Goal: Register for event/course

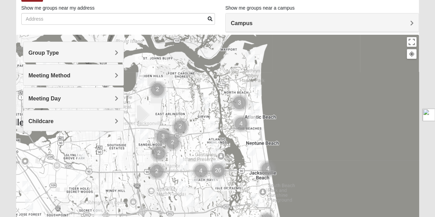
scroll to position [47, 0]
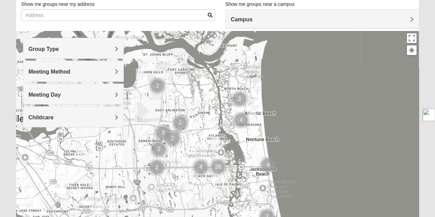
click at [74, 47] on h4 "Group Type" at bounding box center [74, 49] width 90 height 7
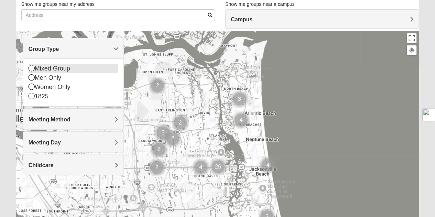
click at [30, 68] on icon at bounding box center [32, 68] width 6 height 6
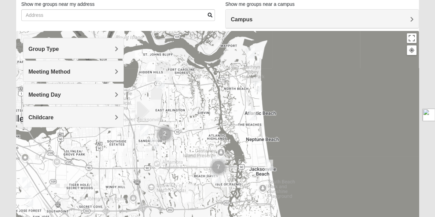
click at [59, 73] on span "Meeting Method" at bounding box center [50, 72] width 42 height 6
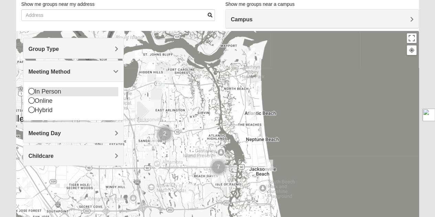
click at [31, 90] on icon at bounding box center [32, 91] width 6 height 6
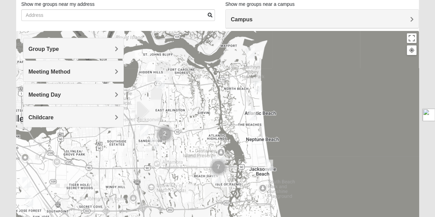
click at [52, 112] on div "Childcare" at bounding box center [73, 117] width 100 height 20
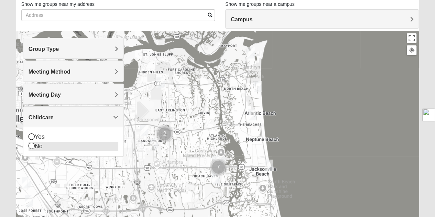
click at [30, 145] on icon at bounding box center [32, 146] width 6 height 6
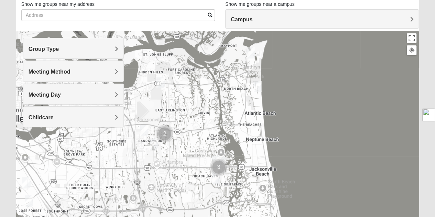
click at [76, 112] on div "Childcare" at bounding box center [73, 117] width 100 height 20
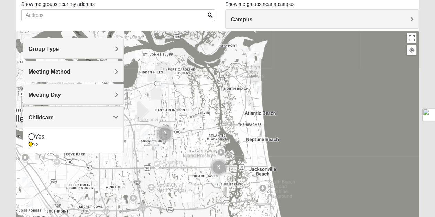
click at [57, 115] on h4 "Childcare" at bounding box center [74, 117] width 90 height 7
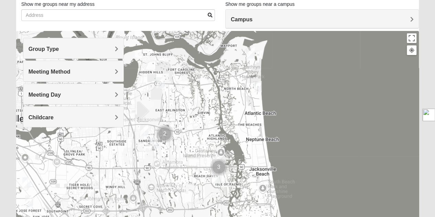
click at [239, 89] on div at bounding box center [217, 168] width 403 height 275
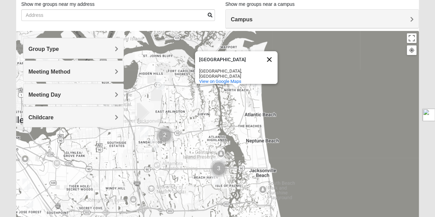
click at [272, 58] on button "Close" at bounding box center [269, 59] width 17 height 17
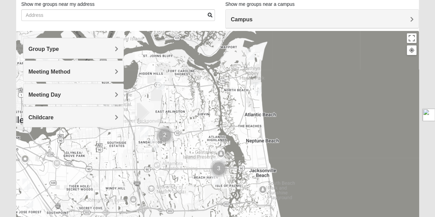
click at [243, 17] on span "Campus" at bounding box center [242, 20] width 22 height 6
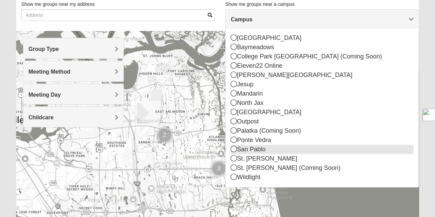
click at [233, 148] on icon at bounding box center [234, 149] width 6 height 6
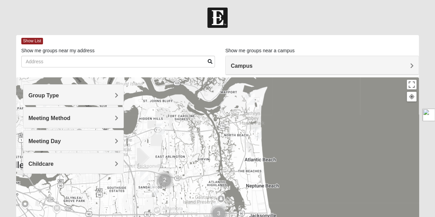
scroll to position [1, 0]
click at [36, 42] on span "Show List" at bounding box center [32, 41] width 22 height 7
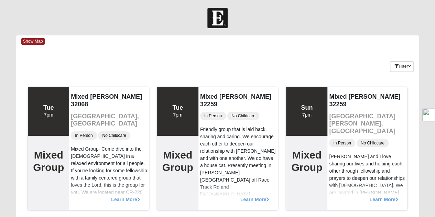
scroll to position [36, 0]
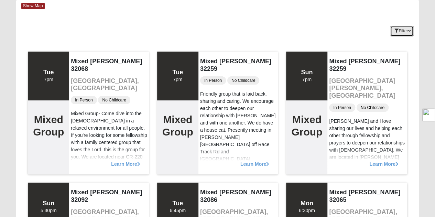
click at [398, 28] on button "Filter" at bounding box center [402, 31] width 24 height 11
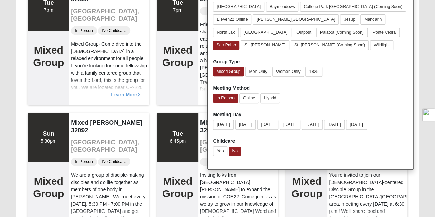
scroll to position [33, 0]
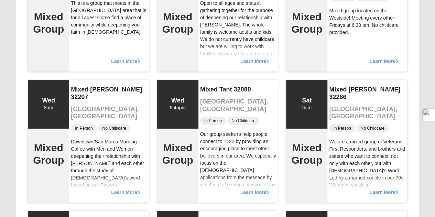
scroll to position [1189, 0]
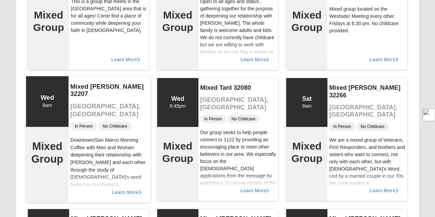
click at [125, 188] on span "Learn More" at bounding box center [127, 188] width 30 height 0
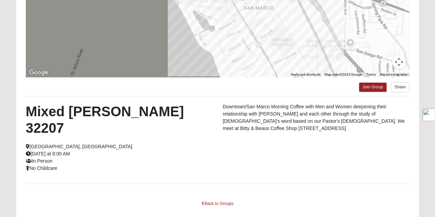
scroll to position [0, 0]
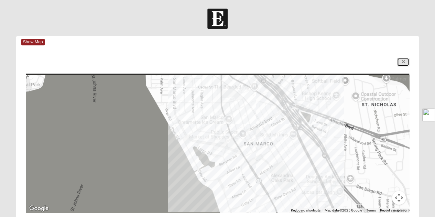
click at [402, 61] on icon at bounding box center [403, 62] width 3 height 4
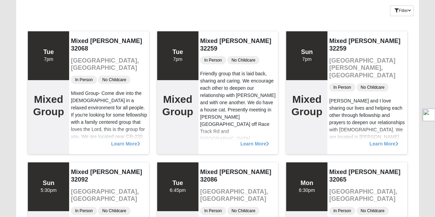
scroll to position [57, 0]
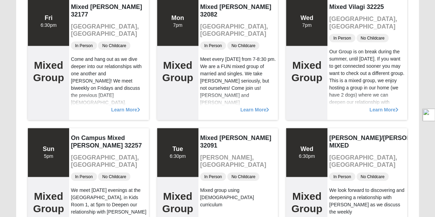
scroll to position [878, 0]
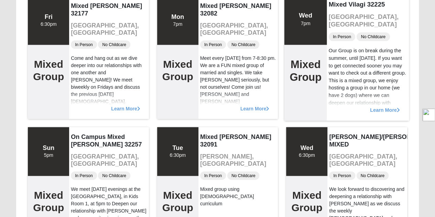
click at [377, 107] on span "Learn More" at bounding box center [385, 107] width 30 height 0
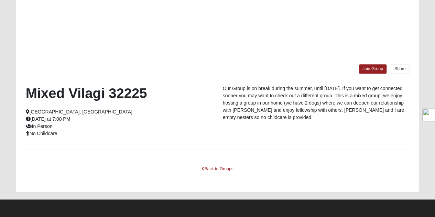
scroll to position [153, 0]
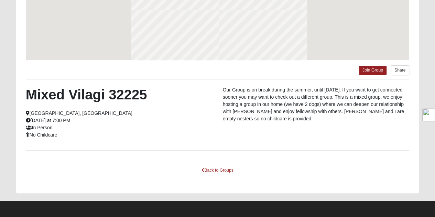
click at [379, 110] on p "Our Group is on break during the summer, until August 20th. If you want to get …" at bounding box center [316, 104] width 187 height 36
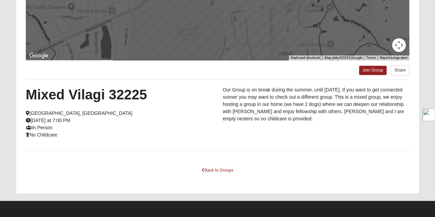
scroll to position [0, 0]
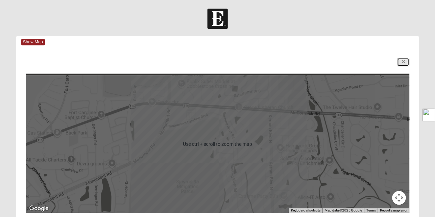
click at [403, 58] on link at bounding box center [403, 62] width 12 height 9
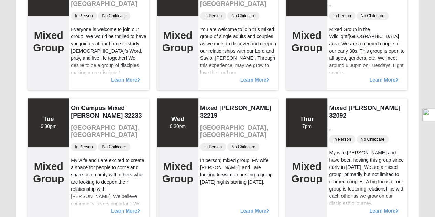
scroll to position [1564, 0]
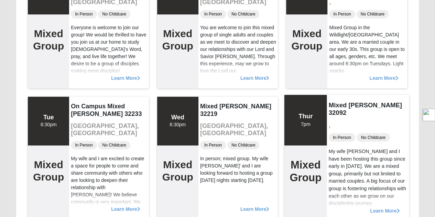
click at [293, 154] on div "Mixed Group" at bounding box center [305, 183] width 43 height 76
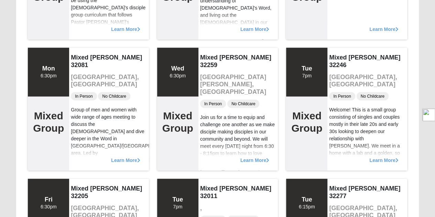
scroll to position [2274, 0]
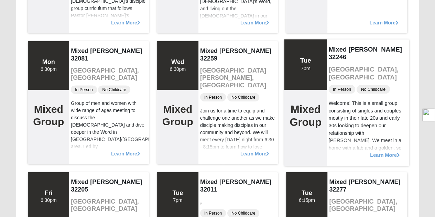
click at [376, 152] on span "Learn More" at bounding box center [385, 152] width 30 height 0
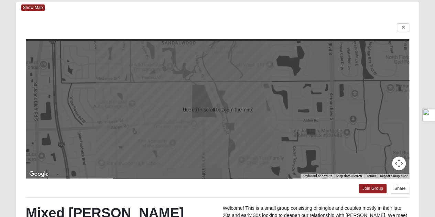
scroll to position [34, 0]
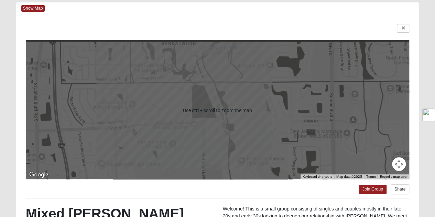
click at [228, 114] on div at bounding box center [218, 111] width 384 height 138
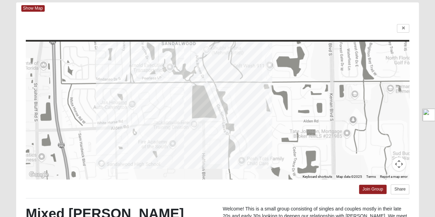
click at [398, 165] on button "Map camera controls" at bounding box center [399, 164] width 14 height 14
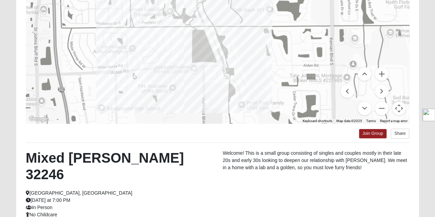
scroll to position [0, 0]
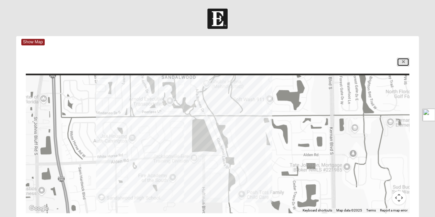
click at [405, 59] on link at bounding box center [403, 62] width 12 height 9
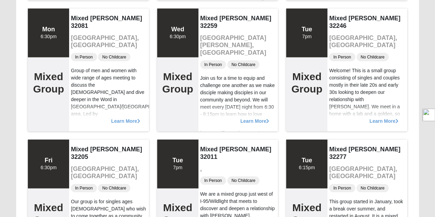
scroll to position [2309, 0]
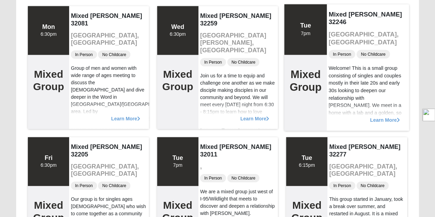
click at [381, 117] on span "Learn More" at bounding box center [385, 117] width 30 height 0
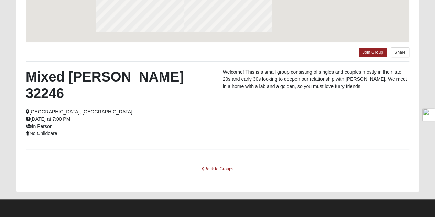
scroll to position [153, 0]
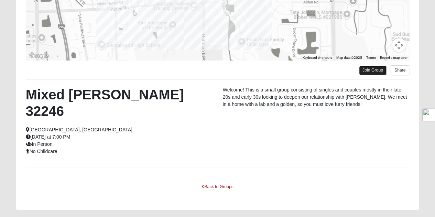
click at [371, 68] on link "Join Group" at bounding box center [373, 70] width 28 height 9
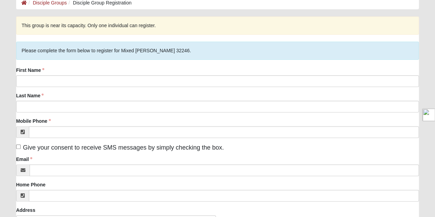
scroll to position [34, 0]
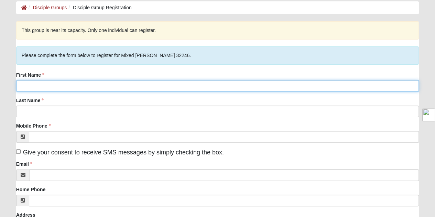
click at [32, 90] on input "First Name" at bounding box center [217, 86] width 403 height 12
type input "Amanda"
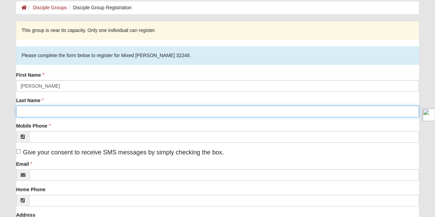
click at [23, 109] on input "Last Name" at bounding box center [217, 112] width 403 height 12
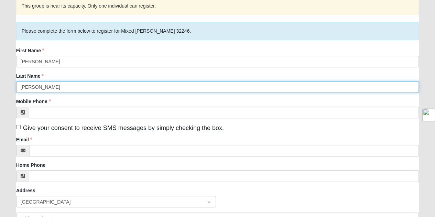
scroll to position [67, 0]
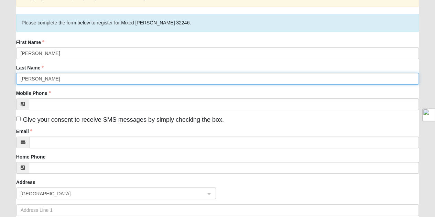
type input "Neumann"
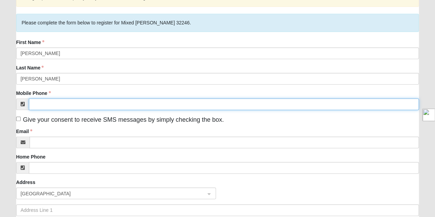
click at [47, 107] on input "Mobile Phone" at bounding box center [224, 104] width 390 height 12
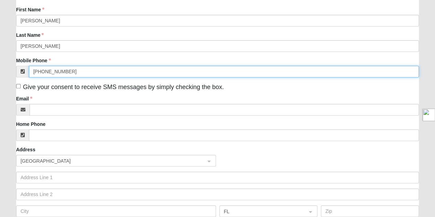
type input "(989) 252-1049"
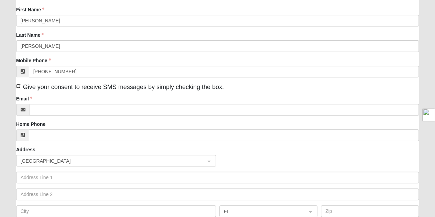
click at [19, 87] on input "Give your consent to receive SMS messages by simply checking the box." at bounding box center [18, 86] width 4 height 4
checkbox input "true"
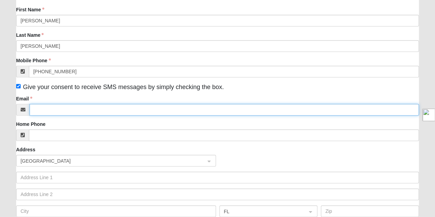
click at [45, 108] on input "Email" at bounding box center [225, 110] width 390 height 12
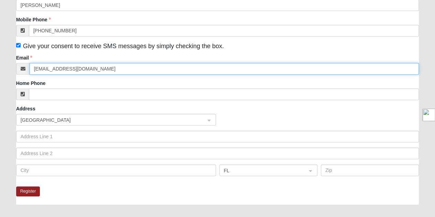
scroll to position [141, 0]
type input "amandajeanneumann@gmail.com"
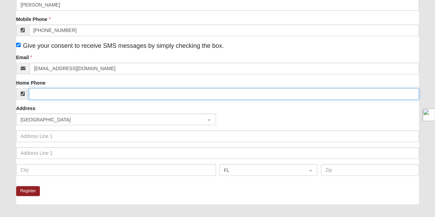
click at [41, 90] on input "Home Phone" at bounding box center [224, 94] width 390 height 12
type input "3"
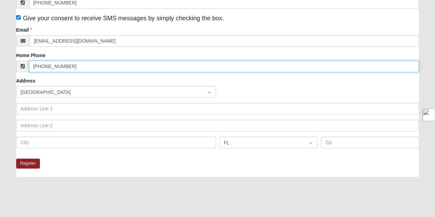
type input "(989) 252-1049"
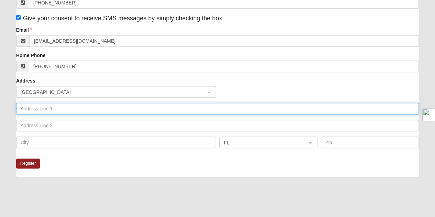
click at [29, 108] on input "text" at bounding box center [217, 109] width 403 height 12
type input "315 North Street Neptune Beach"
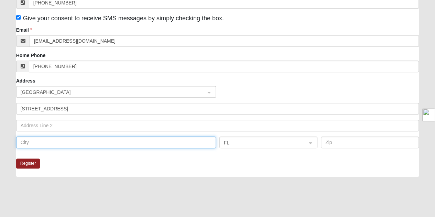
click at [36, 145] on input "text" at bounding box center [116, 143] width 200 height 12
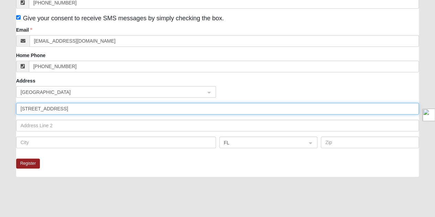
drag, startPoint x: 98, startPoint y: 108, endPoint x: 56, endPoint y: 108, distance: 41.6
click at [56, 108] on input "315 North Street Neptune Beach" at bounding box center [217, 109] width 403 height 12
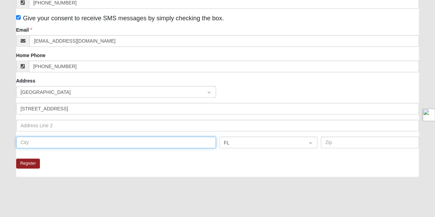
click at [26, 142] on input "text" at bounding box center [116, 143] width 200 height 12
paste input "Neptune Beach"
type input "Neptune Beach"
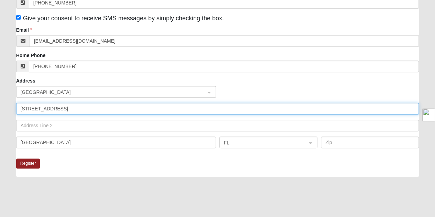
drag, startPoint x: 97, startPoint y: 107, endPoint x: 57, endPoint y: 108, distance: 39.9
click at [57, 108] on input "315 North Street Neptune Beach" at bounding box center [217, 109] width 403 height 12
type input "315 North Street"
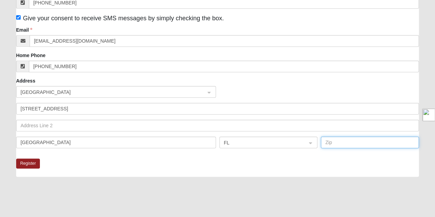
click at [332, 141] on input "text" at bounding box center [370, 143] width 98 height 12
type input "32266"
click at [31, 162] on button "Register" at bounding box center [28, 164] width 24 height 10
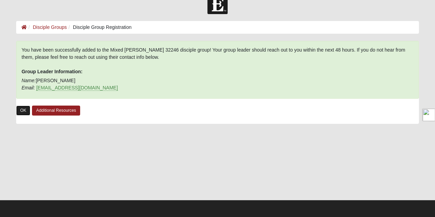
click at [22, 110] on link "OK" at bounding box center [23, 111] width 14 height 10
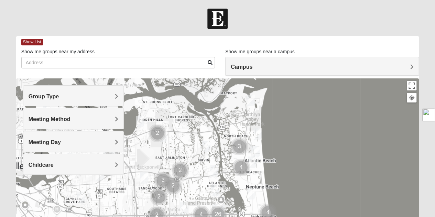
click at [97, 98] on h4 "Group Type" at bounding box center [74, 96] width 90 height 7
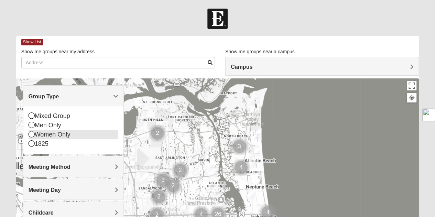
click at [31, 134] on icon at bounding box center [32, 134] width 6 height 6
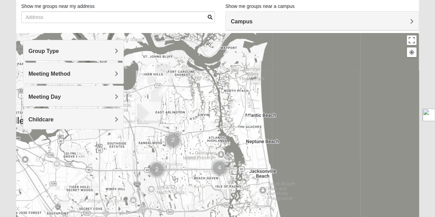
scroll to position [47, 0]
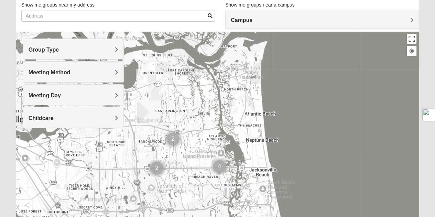
click at [69, 79] on div "Meeting Method" at bounding box center [73, 72] width 100 height 20
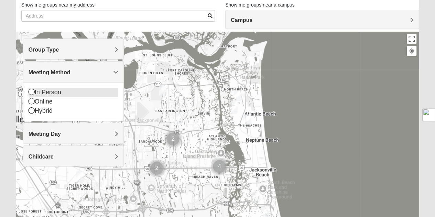
click at [30, 90] on icon at bounding box center [32, 92] width 6 height 6
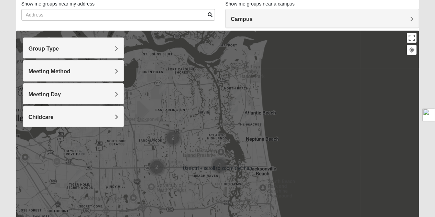
scroll to position [51, 0]
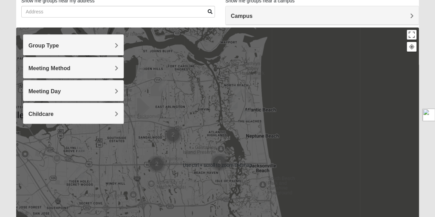
click at [93, 89] on h4 "Meeting Day" at bounding box center [74, 91] width 90 height 7
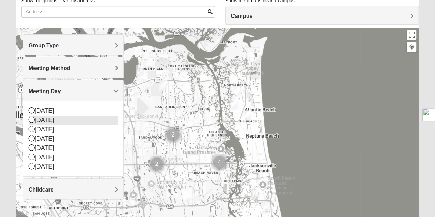
click at [32, 119] on icon at bounding box center [32, 120] width 6 height 6
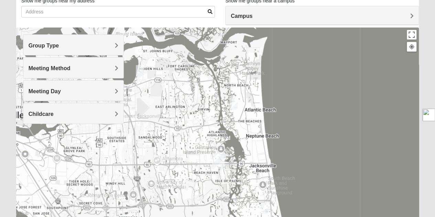
click at [43, 93] on span "Meeting Day" at bounding box center [45, 91] width 32 height 6
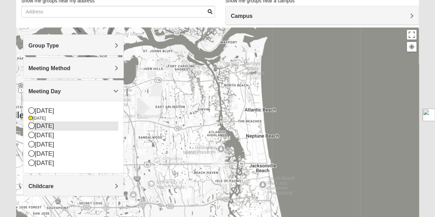
click at [31, 126] on icon at bounding box center [32, 125] width 6 height 6
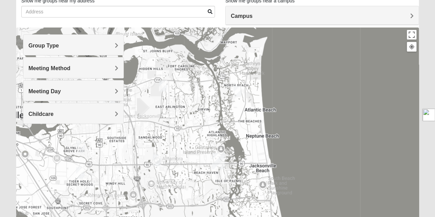
click at [56, 88] on span "Meeting Day" at bounding box center [45, 91] width 32 height 6
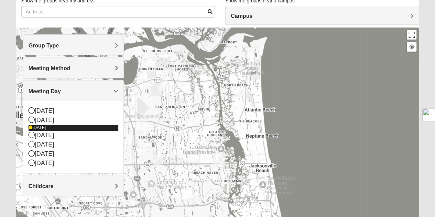
click at [31, 126] on icon at bounding box center [31, 128] width 4 height 4
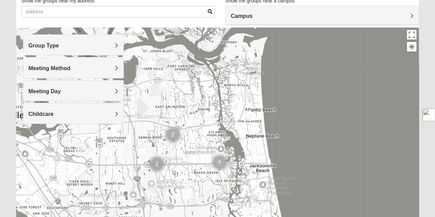
scroll to position [0, 0]
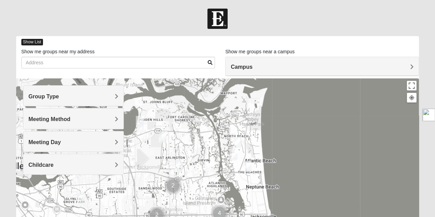
click at [31, 40] on span "Show List" at bounding box center [32, 42] width 22 height 7
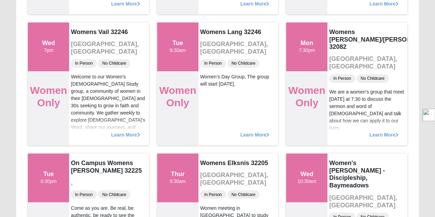
scroll to position [1770, 0]
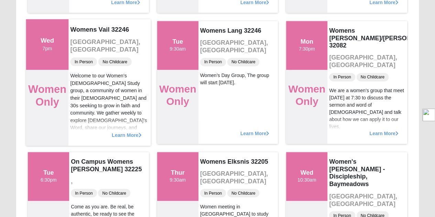
click at [121, 131] on span "Learn More" at bounding box center [127, 131] width 30 height 0
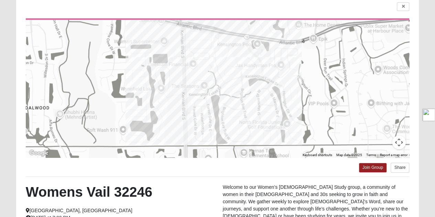
scroll to position [111, 0]
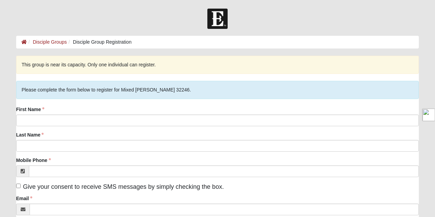
scroll to position [15, 0]
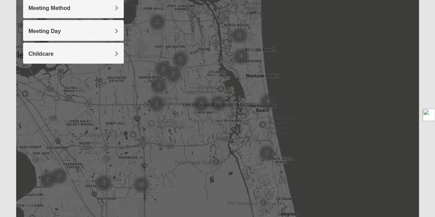
scroll to position [61, 0]
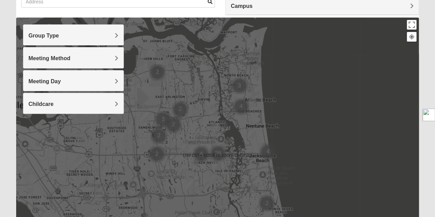
click at [111, 75] on div "Meeting Day" at bounding box center [73, 81] width 100 height 20
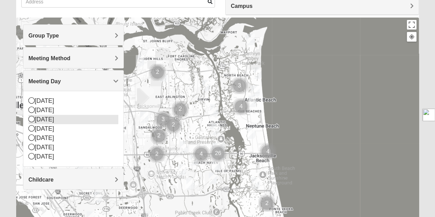
click at [31, 119] on icon at bounding box center [32, 119] width 6 height 6
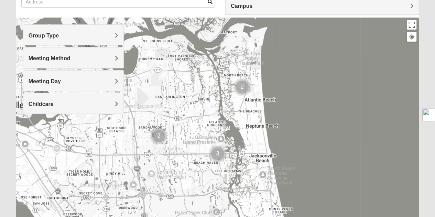
click at [71, 35] on h4 "Group Type" at bounding box center [74, 35] width 90 height 7
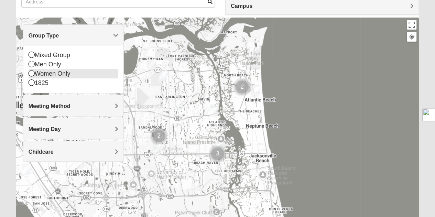
click at [31, 73] on icon at bounding box center [32, 73] width 6 height 6
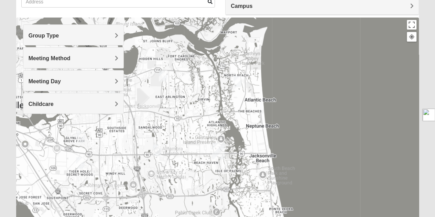
click at [79, 59] on h4 "Meeting Method" at bounding box center [74, 58] width 90 height 7
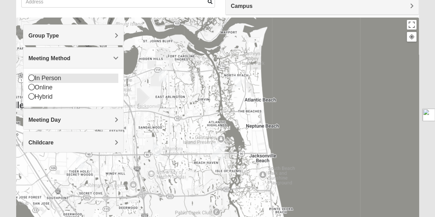
click at [30, 76] on icon at bounding box center [32, 78] width 6 height 6
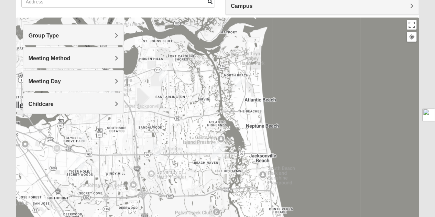
scroll to position [0, 0]
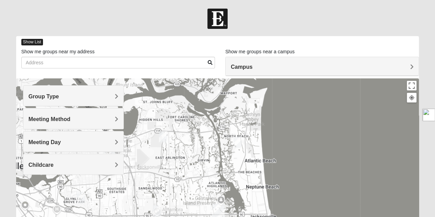
click at [27, 42] on span "Show List" at bounding box center [32, 42] width 22 height 7
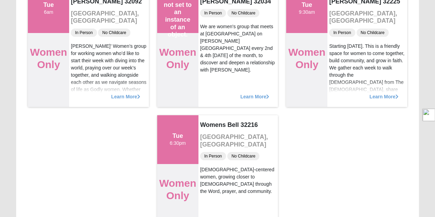
scroll to position [1250, 0]
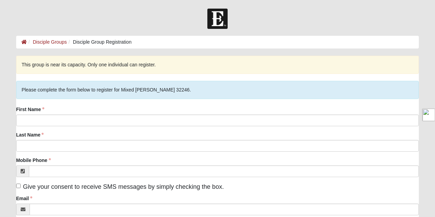
scroll to position [15, 0]
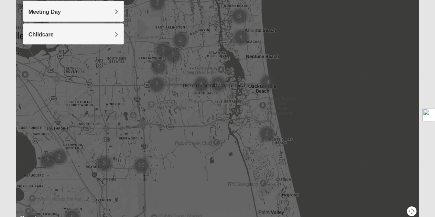
scroll to position [59, 0]
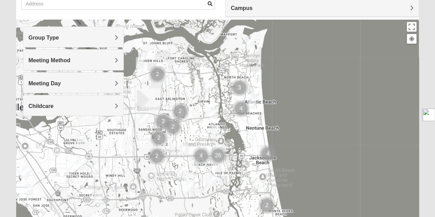
click at [86, 39] on h4 "Group Type" at bounding box center [74, 37] width 90 height 7
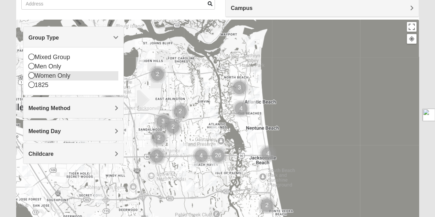
click at [30, 77] on icon at bounding box center [32, 75] width 6 height 6
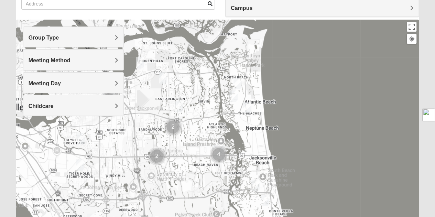
click at [62, 62] on span "Meeting Method" at bounding box center [50, 60] width 42 height 6
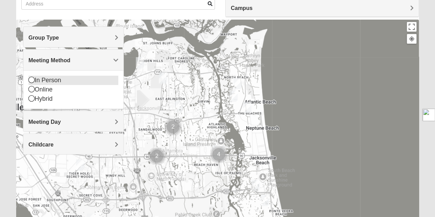
click at [30, 79] on icon at bounding box center [32, 80] width 6 height 6
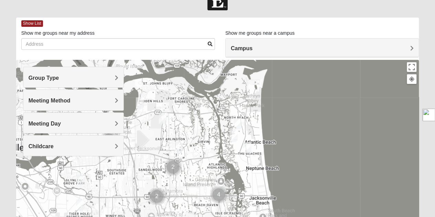
scroll to position [18, 0]
click at [266, 52] on div "Campus" at bounding box center [322, 48] width 193 height 19
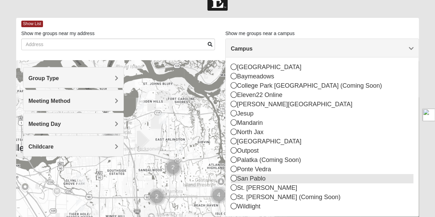
click at [235, 178] on icon at bounding box center [234, 178] width 6 height 6
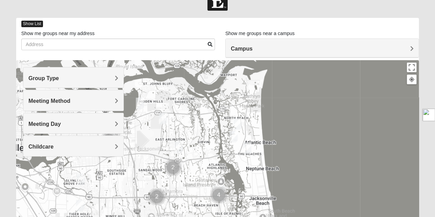
click at [30, 23] on span "Show List" at bounding box center [32, 24] width 22 height 7
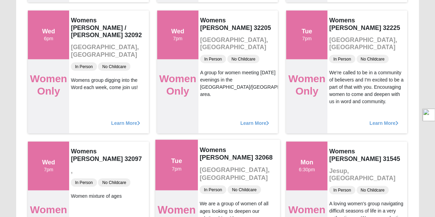
scroll to position [731, 0]
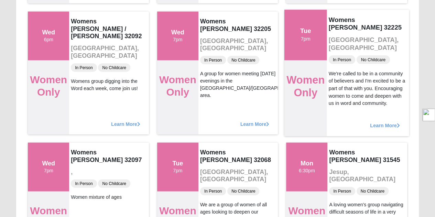
click at [376, 122] on span "Learn More" at bounding box center [385, 122] width 30 height 0
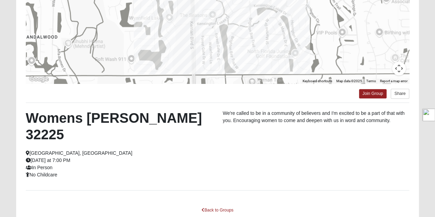
scroll to position [129, 0]
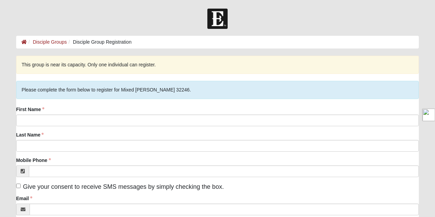
scroll to position [15, 0]
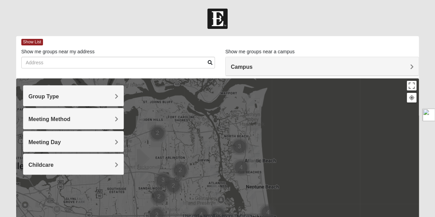
click at [102, 95] on h4 "Group Type" at bounding box center [74, 96] width 90 height 7
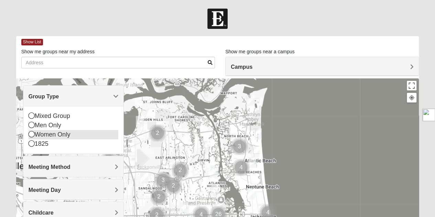
click at [29, 134] on icon at bounding box center [32, 134] width 6 height 6
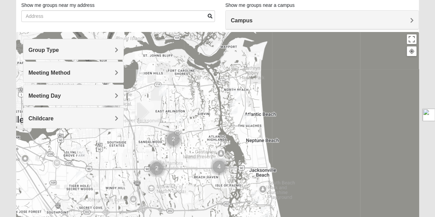
scroll to position [47, 0]
click at [67, 95] on h4 "Meeting Day" at bounding box center [74, 95] width 90 height 7
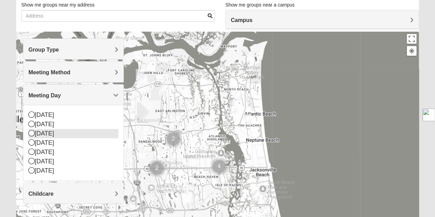
click at [31, 134] on icon at bounding box center [32, 133] width 6 height 6
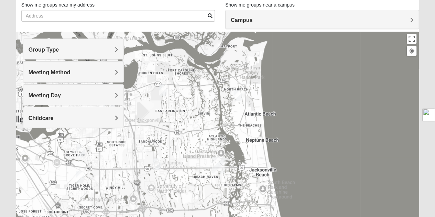
click at [52, 97] on span "Meeting Day" at bounding box center [45, 96] width 32 height 6
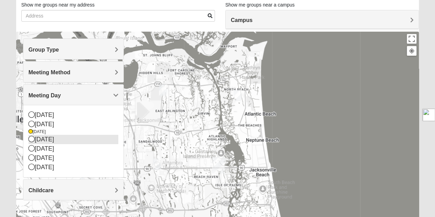
click at [32, 140] on icon at bounding box center [32, 139] width 6 height 6
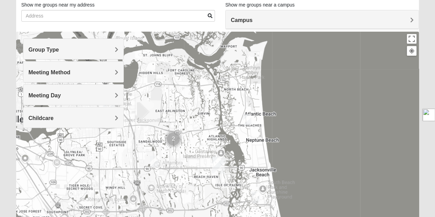
click at [52, 97] on span "Meeting Day" at bounding box center [45, 96] width 32 height 6
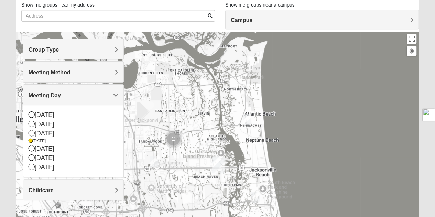
scroll to position [0, 0]
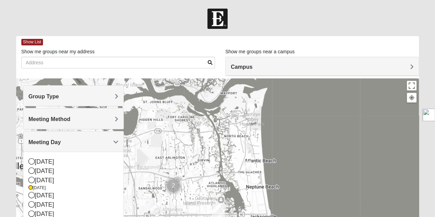
click at [265, 67] on h4 "Campus" at bounding box center [322, 67] width 183 height 7
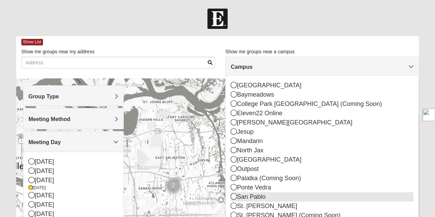
click at [235, 196] on icon at bounding box center [234, 196] width 6 height 6
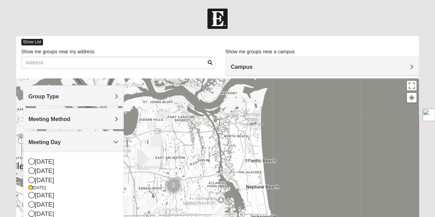
click at [29, 42] on span "Show List" at bounding box center [32, 42] width 22 height 7
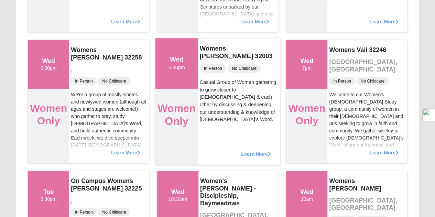
scroll to position [703, 0]
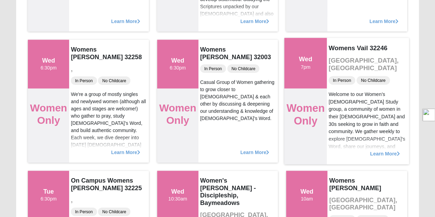
click at [376, 150] on span "Learn More" at bounding box center [385, 150] width 30 height 0
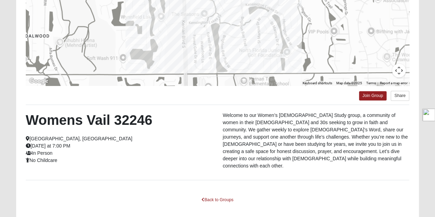
scroll to position [138, 0]
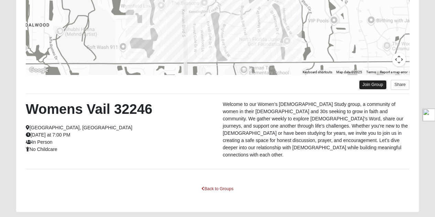
click at [364, 84] on link "Join Group" at bounding box center [373, 84] width 28 height 9
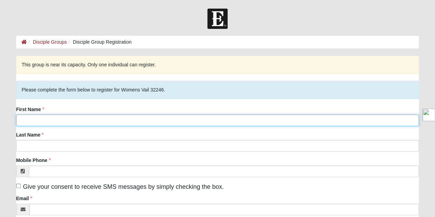
click at [45, 123] on input "First Name" at bounding box center [217, 121] width 403 height 12
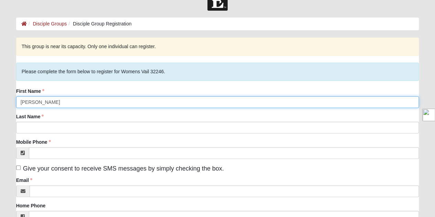
scroll to position [19, 0]
type input "[PERSON_NAME]"
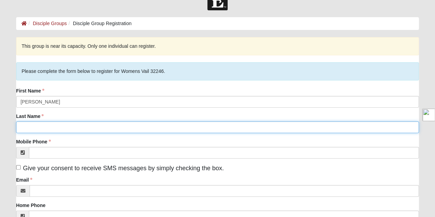
click at [30, 125] on input "Last Name" at bounding box center [217, 127] width 403 height 12
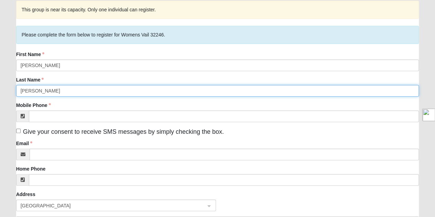
scroll to position [58, 0]
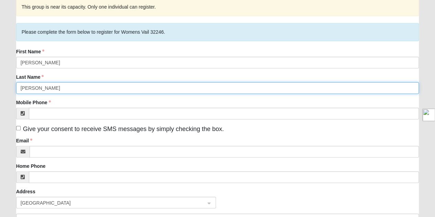
type input "[PERSON_NAME]"
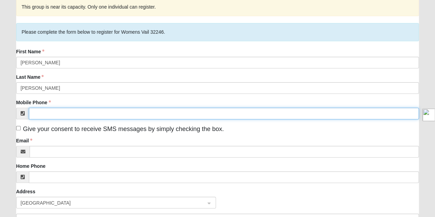
click at [35, 113] on input "Mobile Phone" at bounding box center [224, 114] width 390 height 12
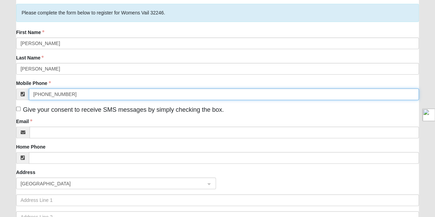
scroll to position [78, 0]
type input "[PHONE_NUMBER]"
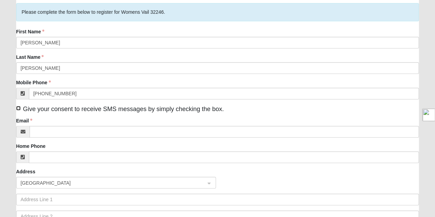
click at [18, 107] on input "Give your consent to receive SMS messages by simply checking the box." at bounding box center [18, 108] width 4 height 4
checkbox input "true"
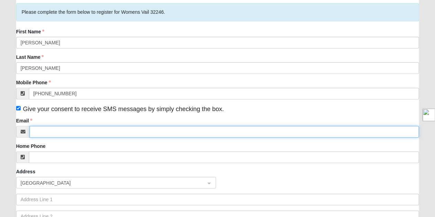
click at [43, 130] on input "Email" at bounding box center [225, 132] width 390 height 12
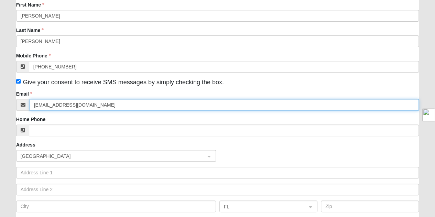
scroll to position [114, 0]
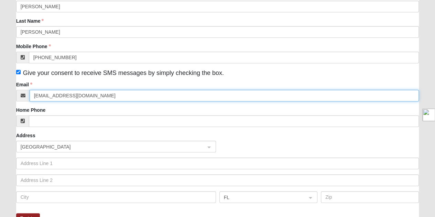
type input "[EMAIL_ADDRESS][DOMAIN_NAME]"
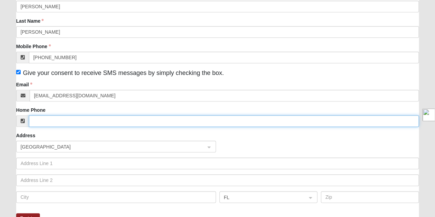
click at [39, 117] on input "Home Phone" at bounding box center [224, 121] width 390 height 12
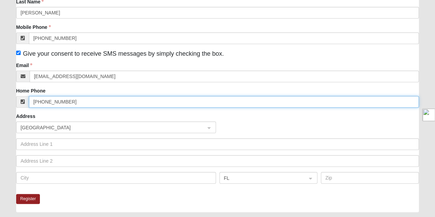
type input "[PHONE_NUMBER]"
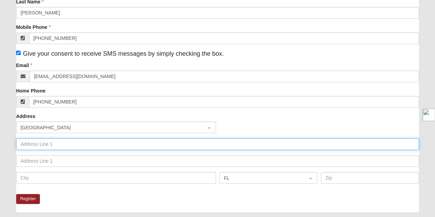
click at [29, 141] on input "text" at bounding box center [217, 144] width 403 height 12
type input "[STREET_ADDRESS]"
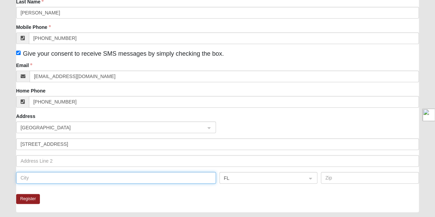
click at [37, 180] on input "text" at bounding box center [116, 178] width 200 height 12
type input "[GEOGRAPHIC_DATA]"
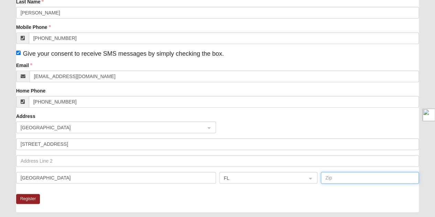
click at [333, 179] on input "text" at bounding box center [370, 178] width 98 height 12
type input "32266"
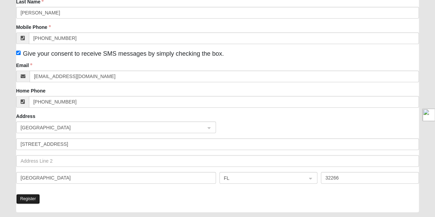
click at [22, 196] on button "Register" at bounding box center [28, 199] width 24 height 10
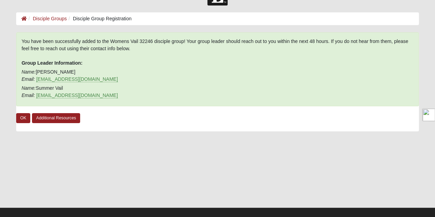
scroll to position [0, 0]
